Goal: Contribute content

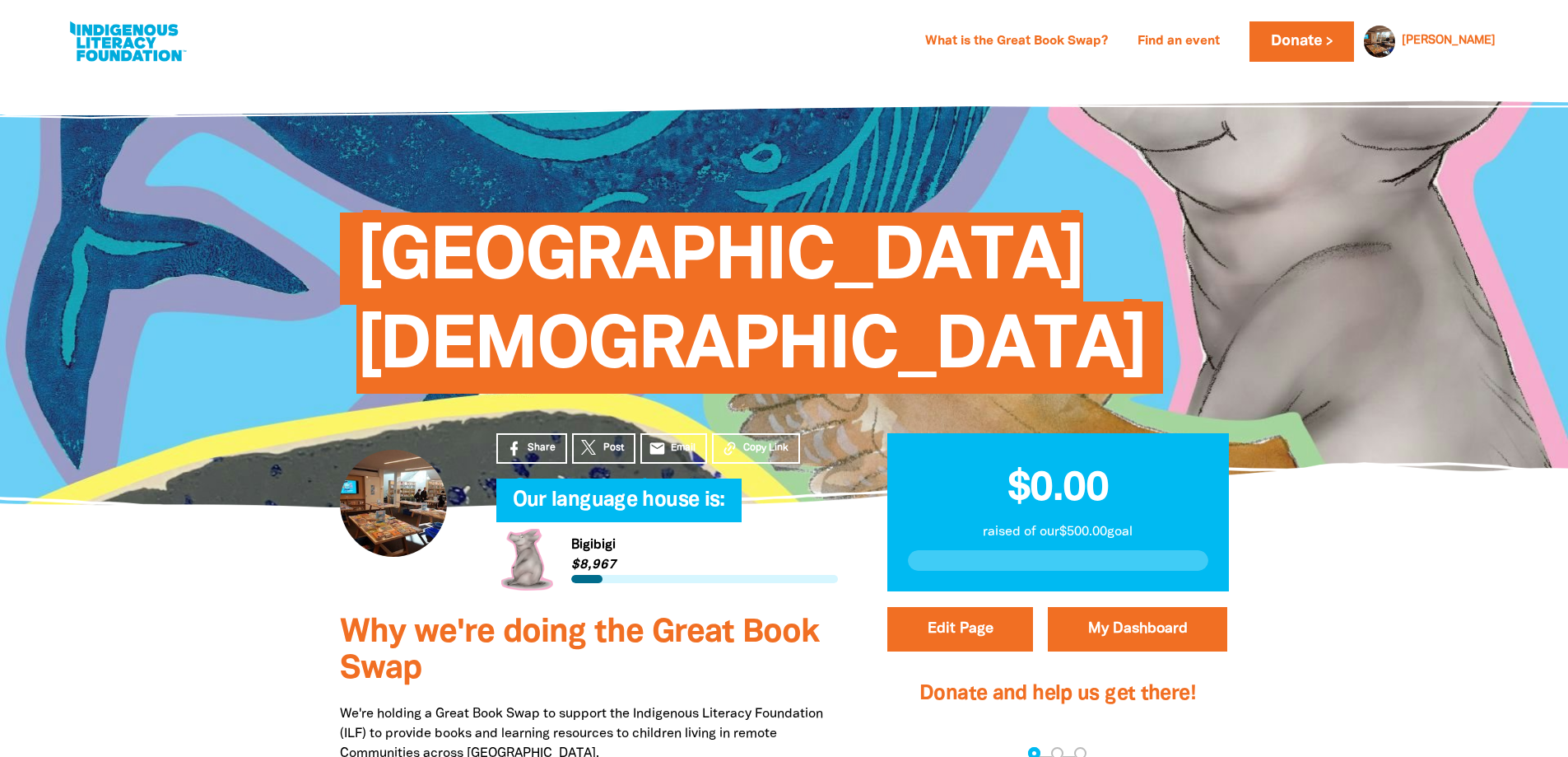
click at [1079, 264] on h1 "[GEOGRAPHIC_DATA][DEMOGRAPHIC_DATA]" at bounding box center [800, 302] width 889 height 177
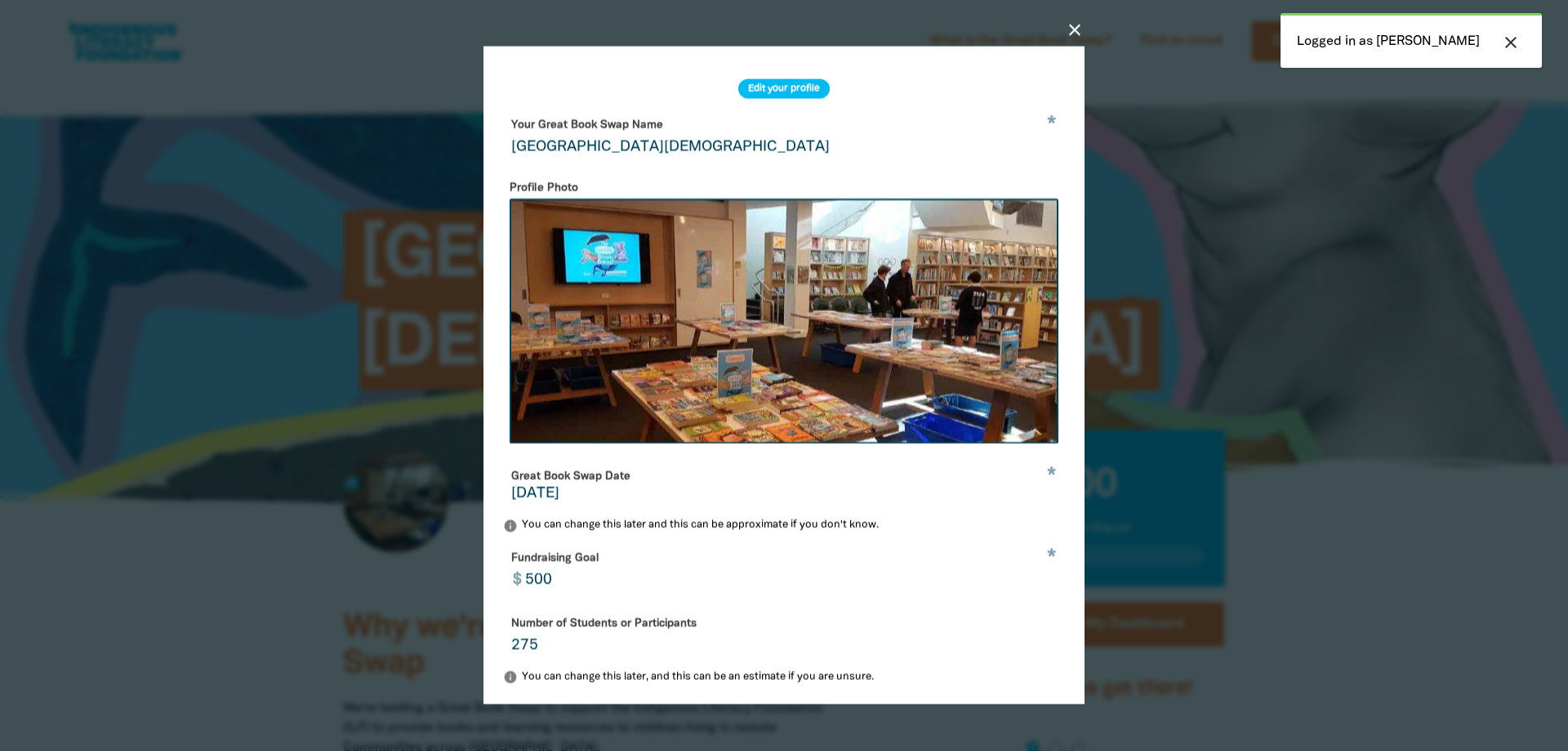
select select "NSW"
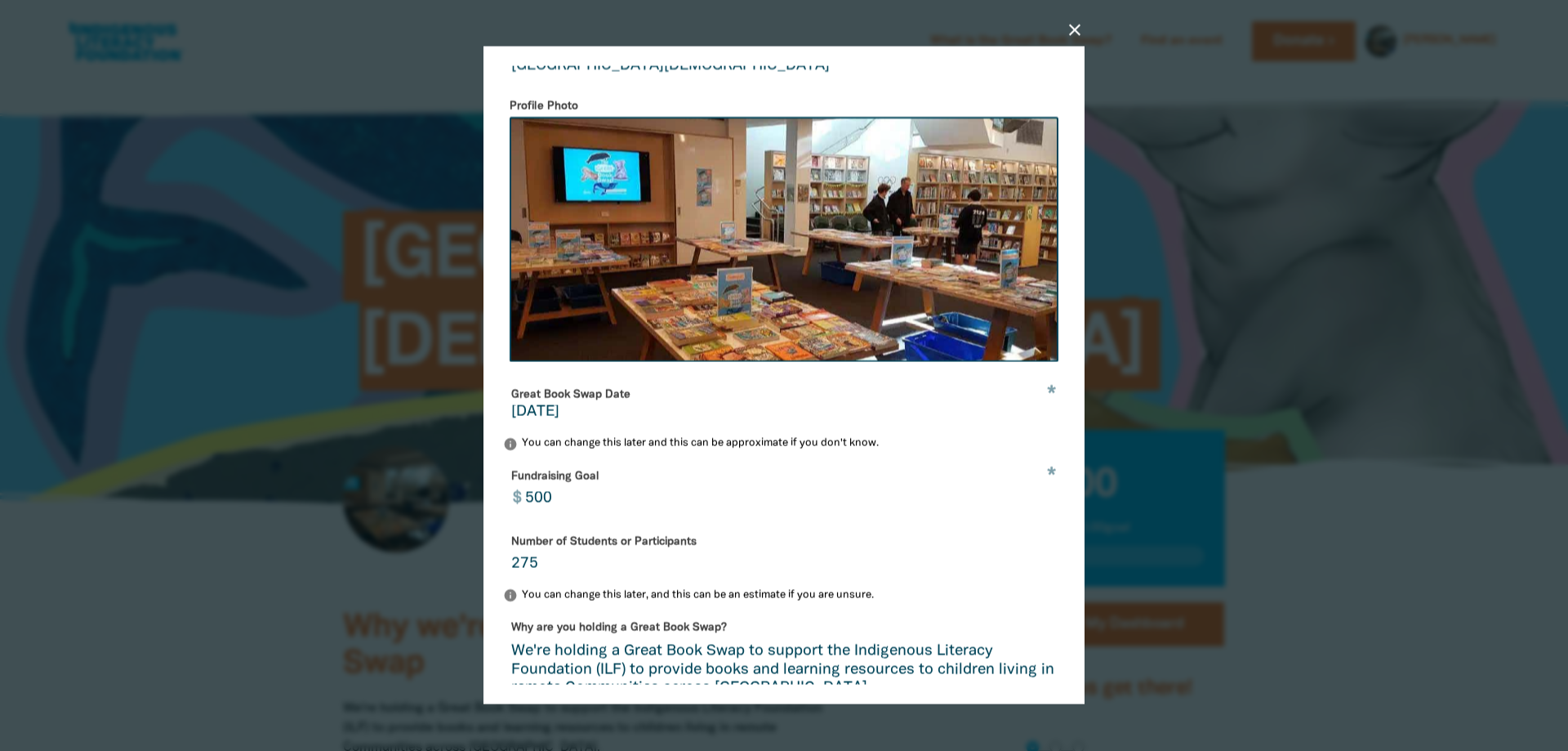
click at [1074, 32] on icon "close" at bounding box center [1075, 31] width 20 height 20
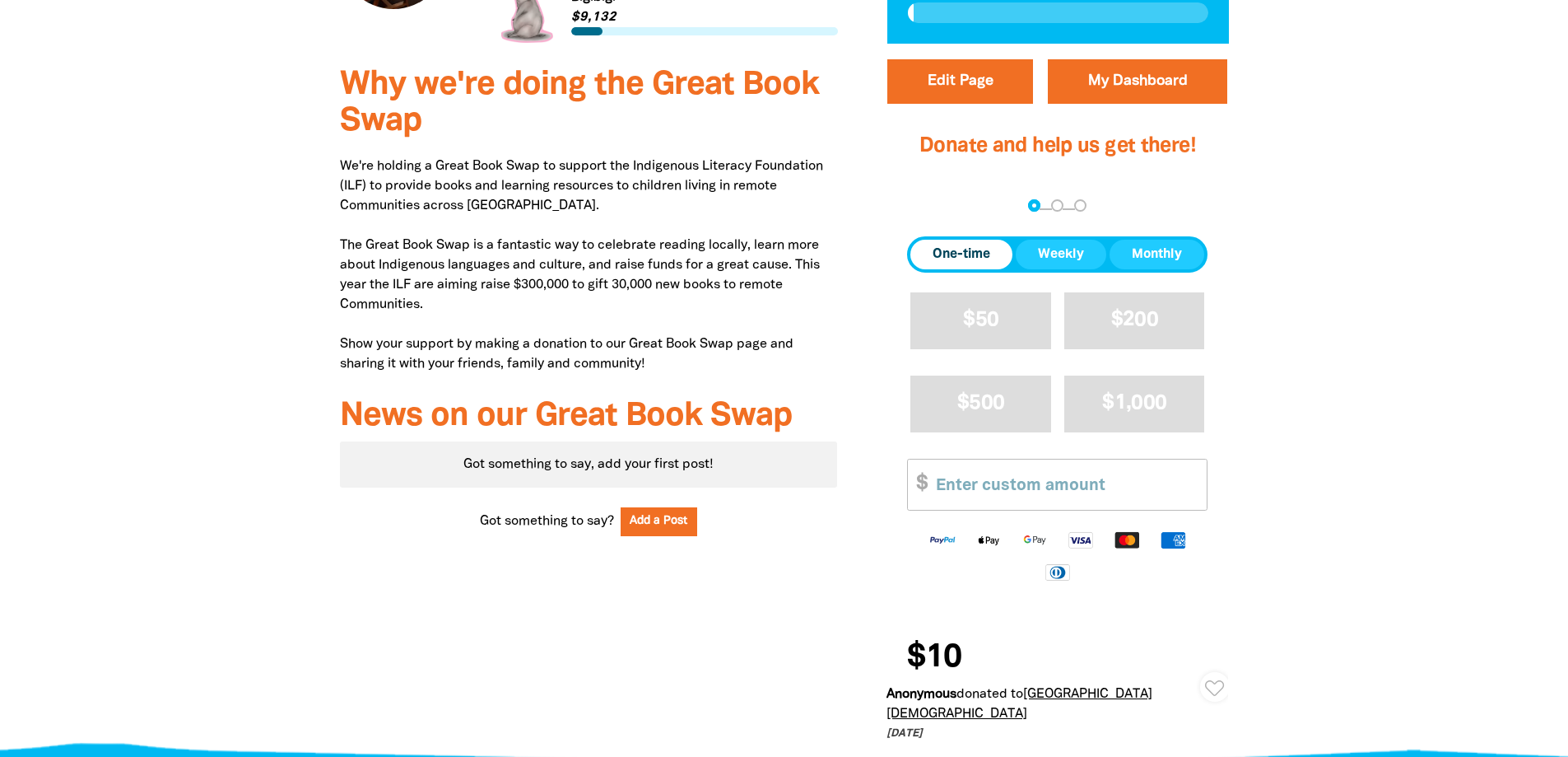
scroll to position [576, 0]
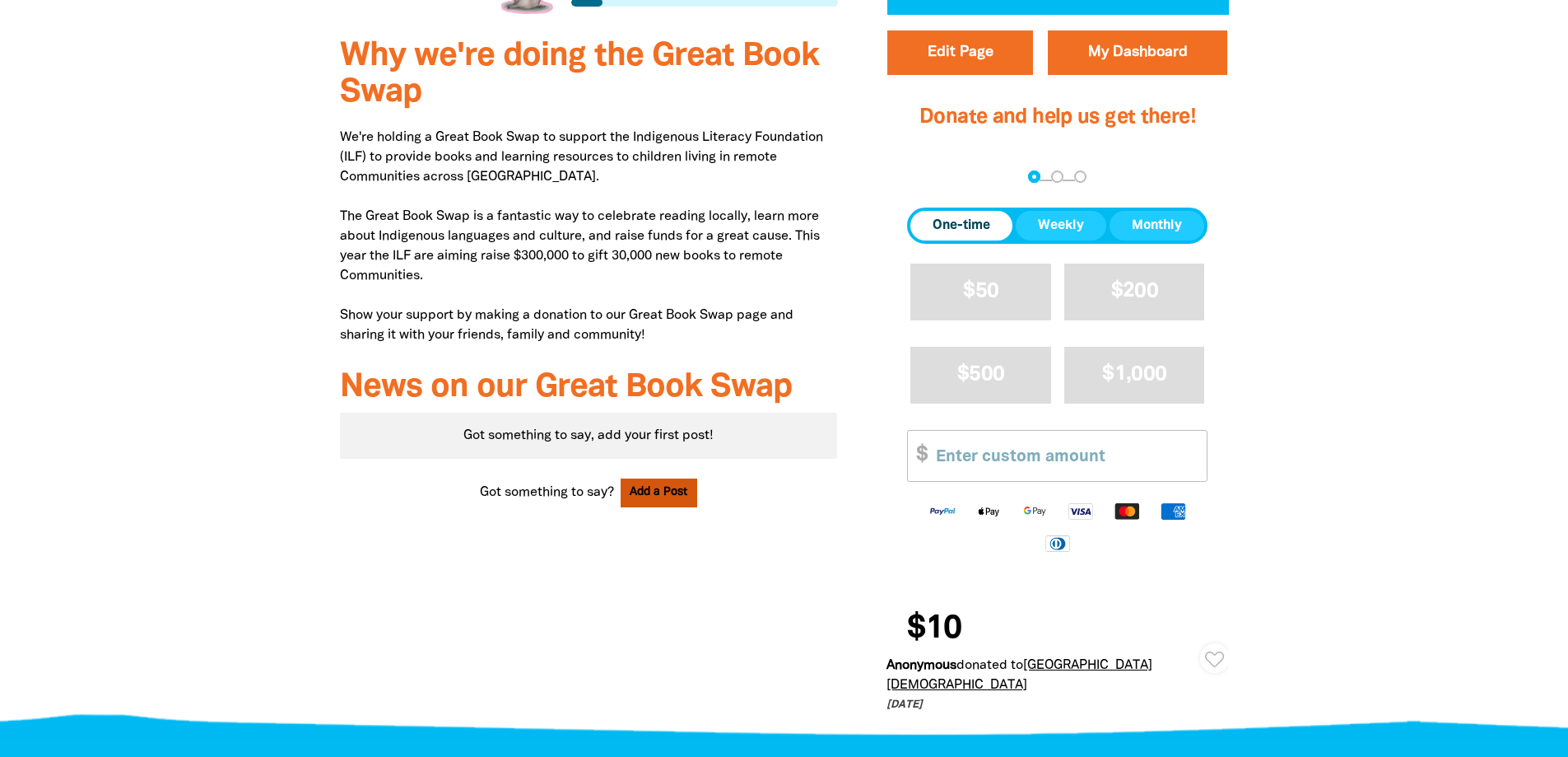
click at [669, 490] on button "Add a Post" at bounding box center [658, 493] width 77 height 29
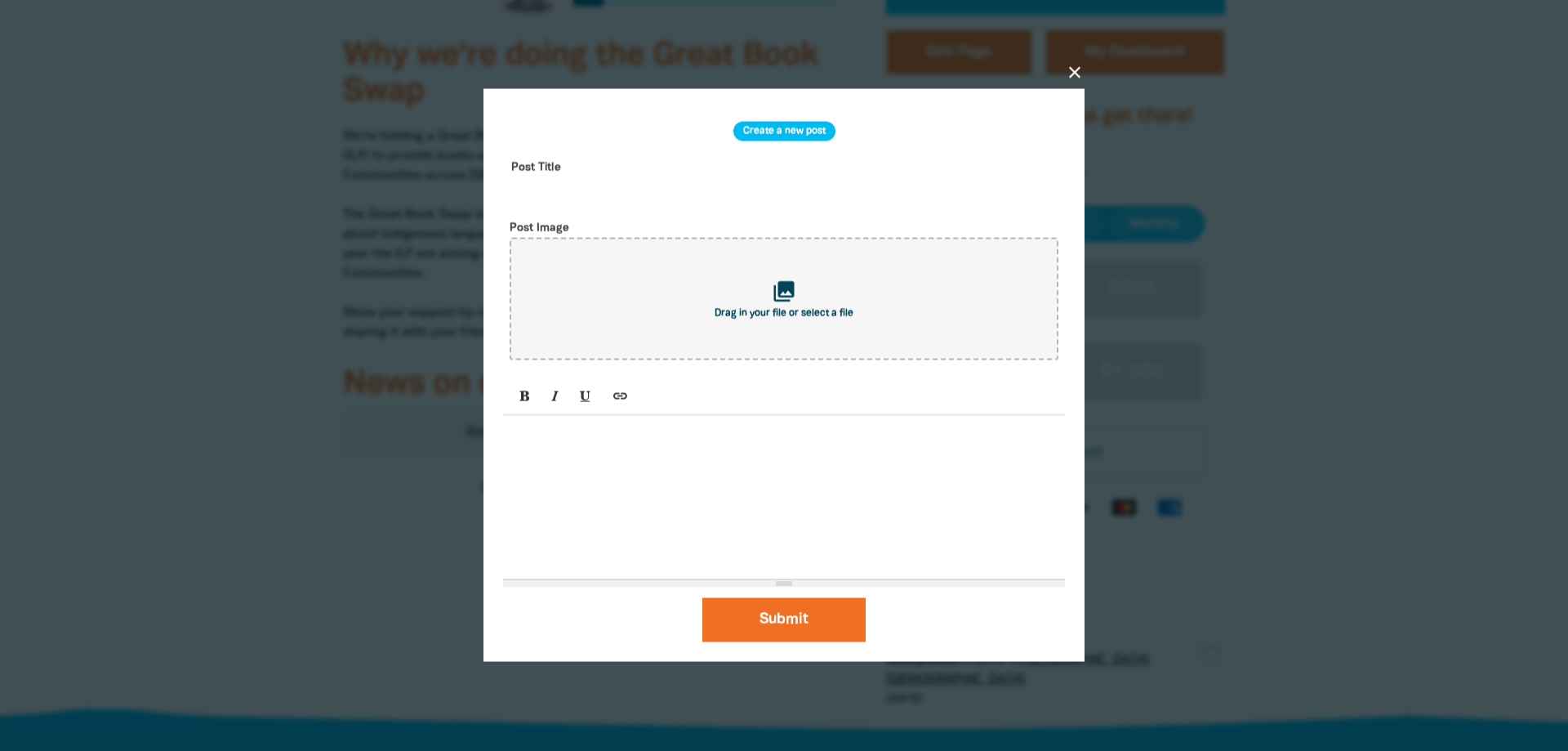
click at [546, 431] on p at bounding box center [784, 434] width 545 height 20
click at [1018, 437] on p "Thanks to the families who have already donated books for the Great Book Swap." at bounding box center [784, 434] width 545 height 20
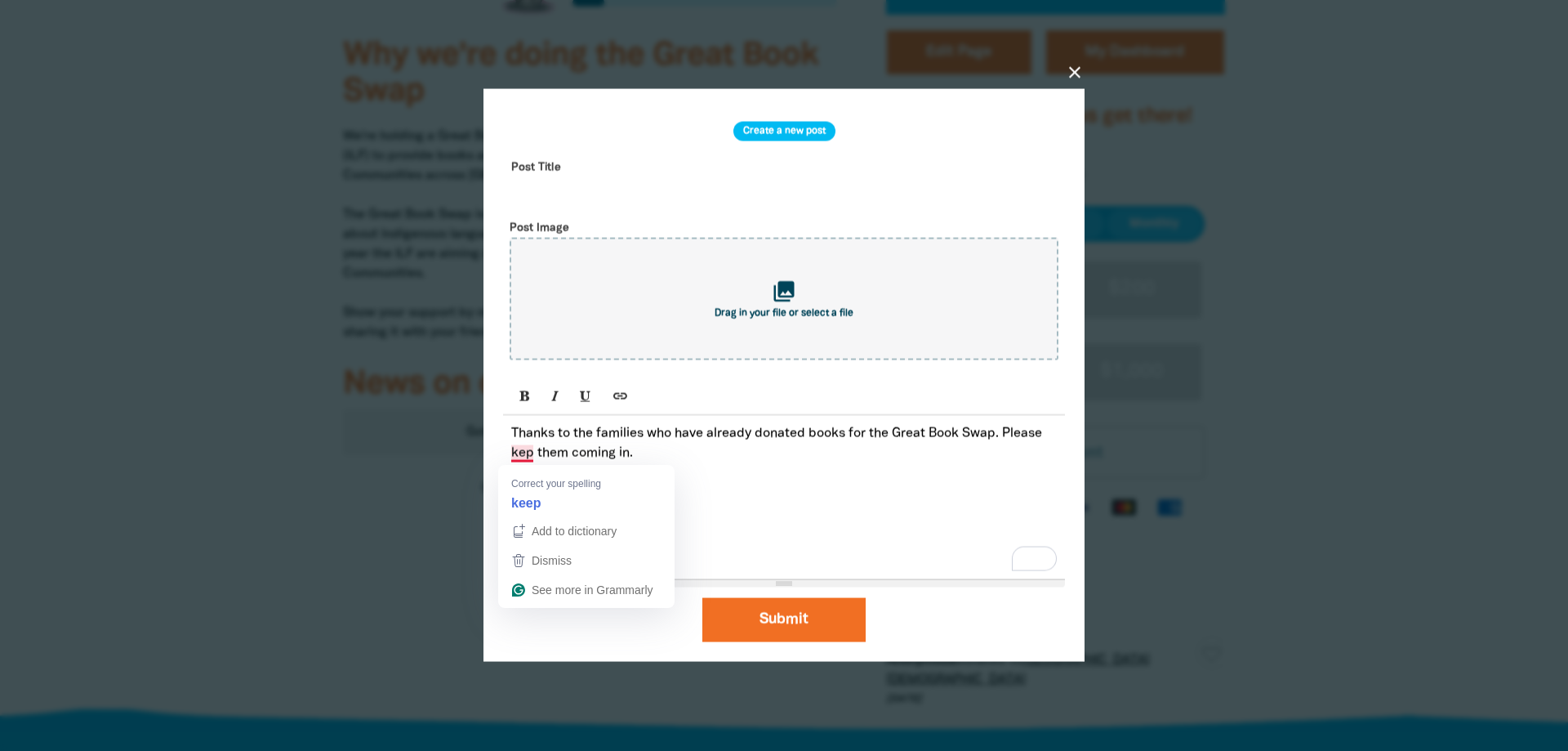
click at [527, 455] on p "Thanks to the families who have already donated books for the Great Book Swap. …" at bounding box center [784, 443] width 545 height 39
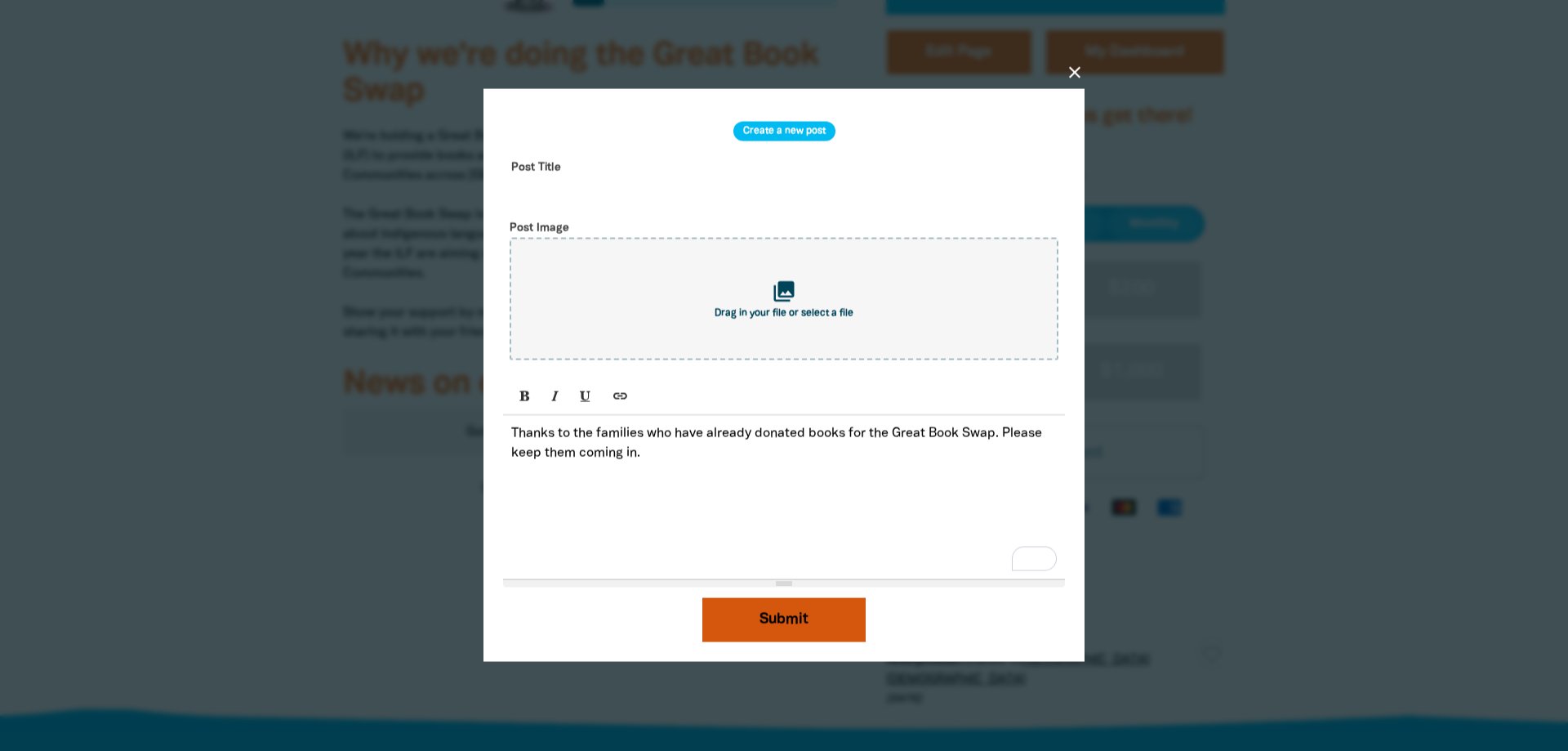
click at [773, 619] on button "Submit" at bounding box center [784, 619] width 163 height 44
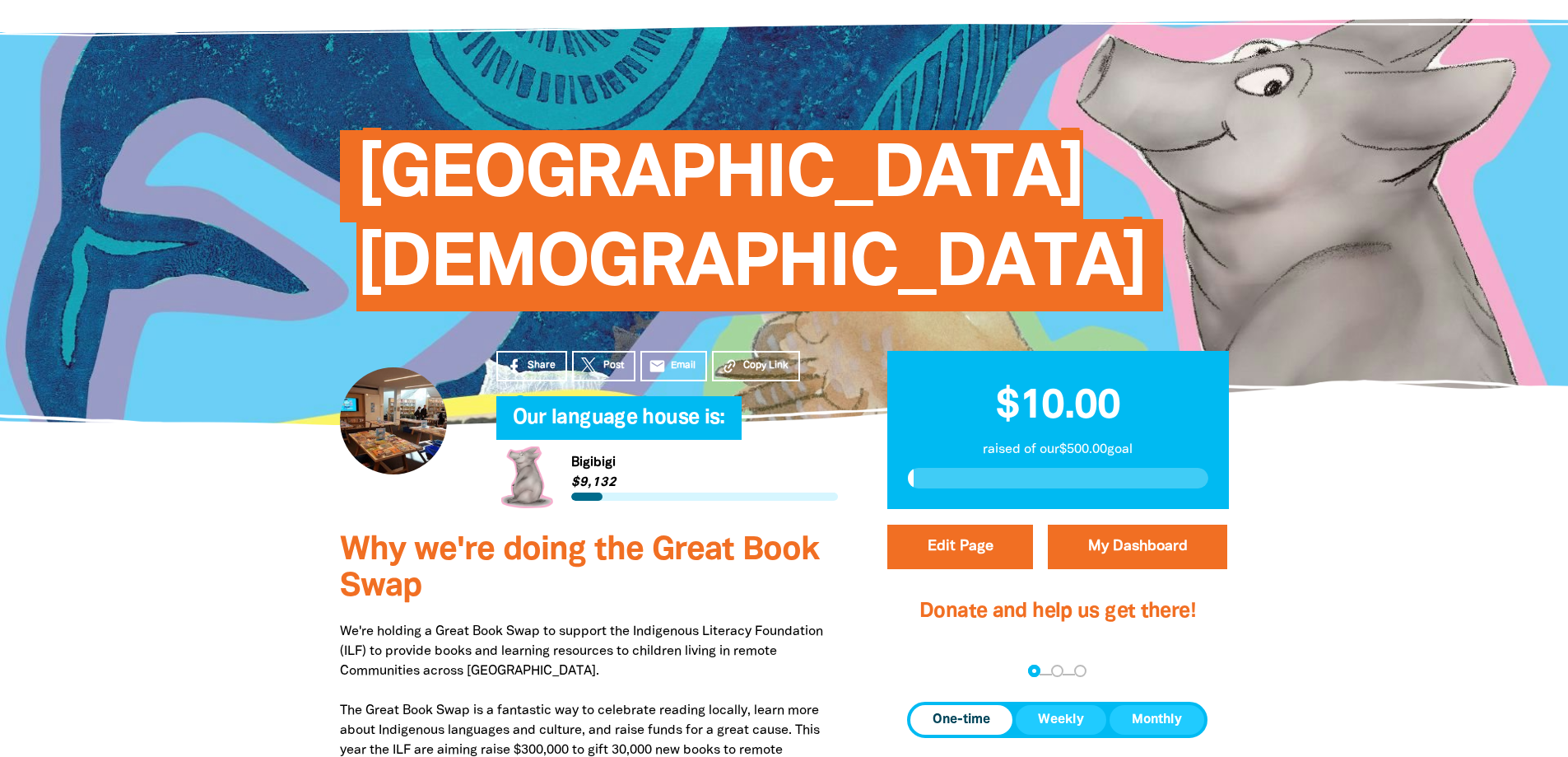
scroll to position [0, 0]
